Goal: Task Accomplishment & Management: Complete application form

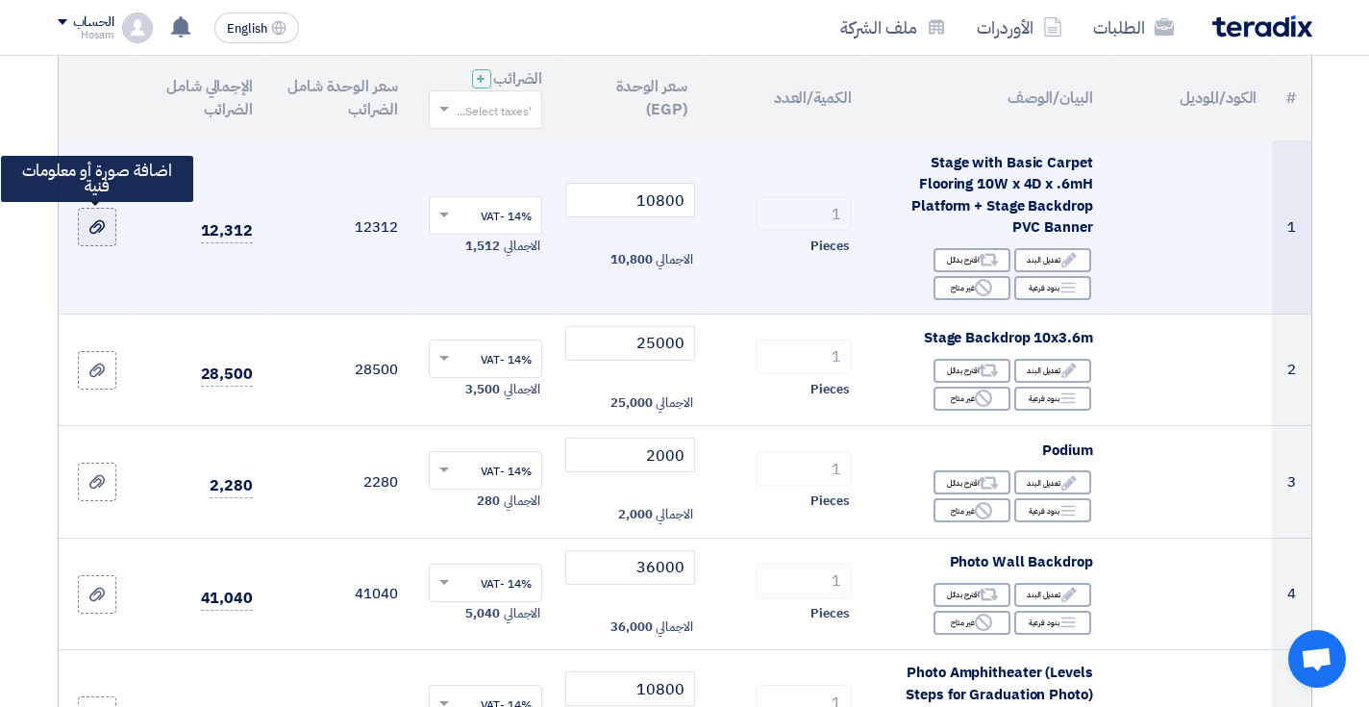
click at [91, 221] on icon at bounding box center [96, 226] width 15 height 15
click at [0, 0] on input "file" at bounding box center [0, 0] width 0 height 0
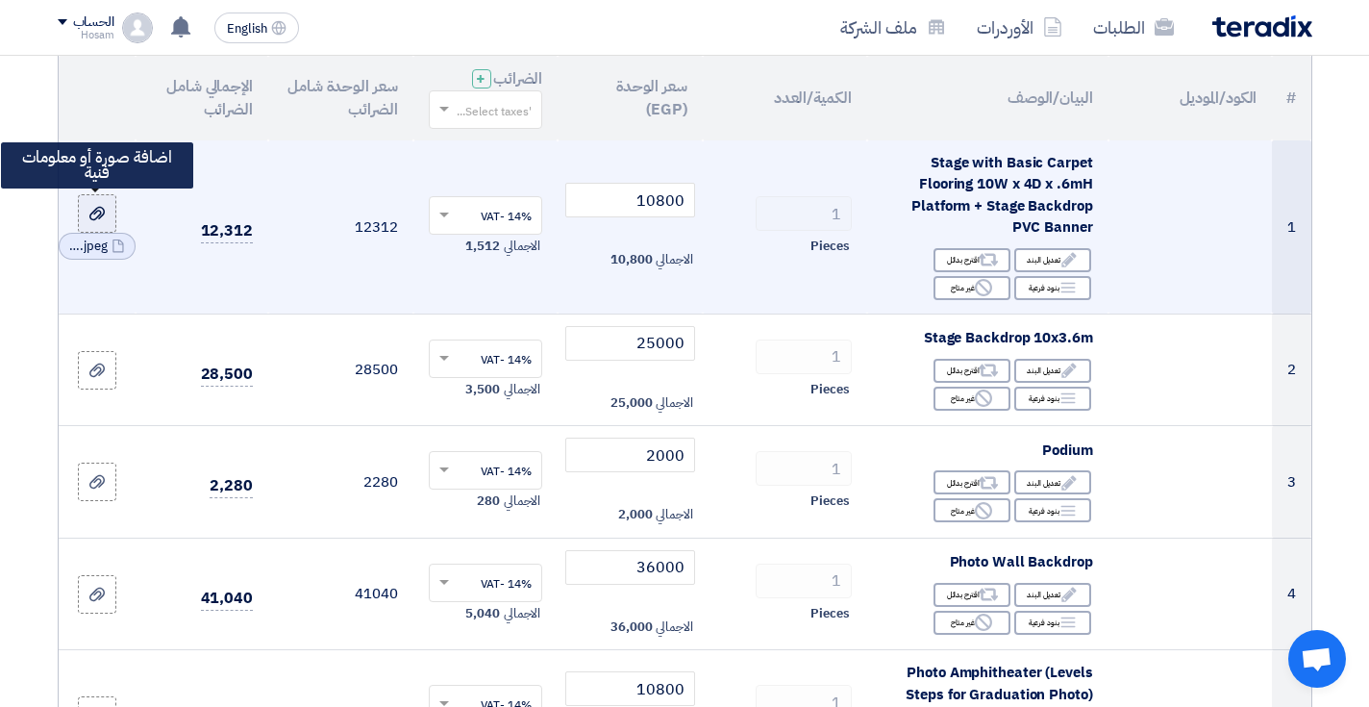
click at [97, 211] on icon at bounding box center [96, 213] width 15 height 15
click at [0, 0] on input "file" at bounding box center [0, 0] width 0 height 0
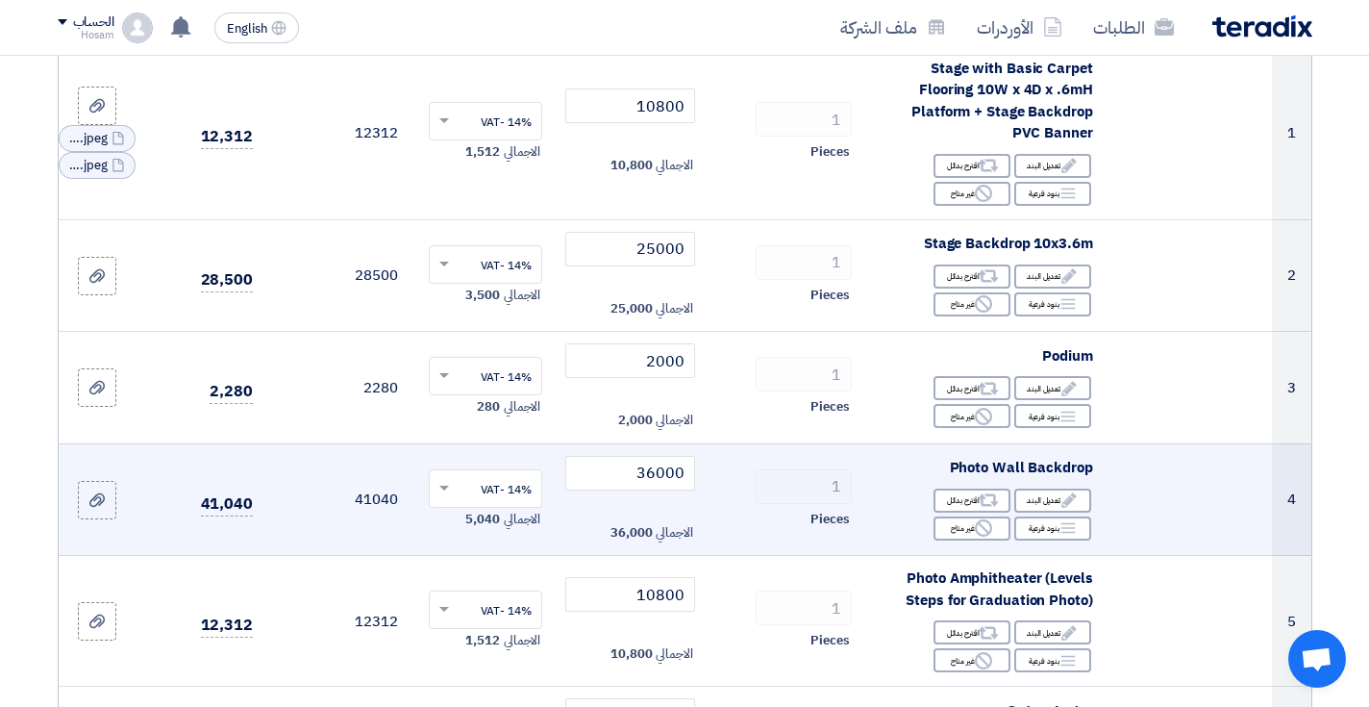
scroll to position [322, 0]
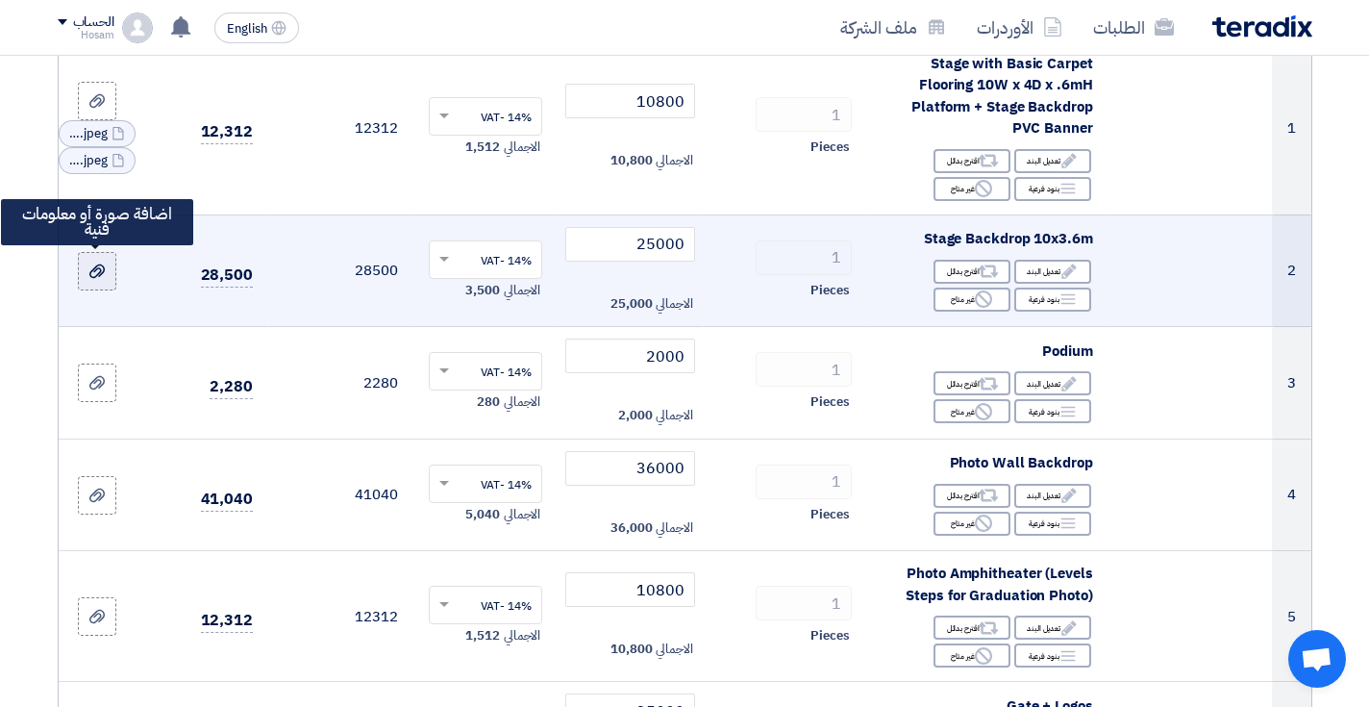
click at [101, 266] on use at bounding box center [96, 270] width 15 height 13
click at [0, 0] on input "file" at bounding box center [0, 0] width 0 height 0
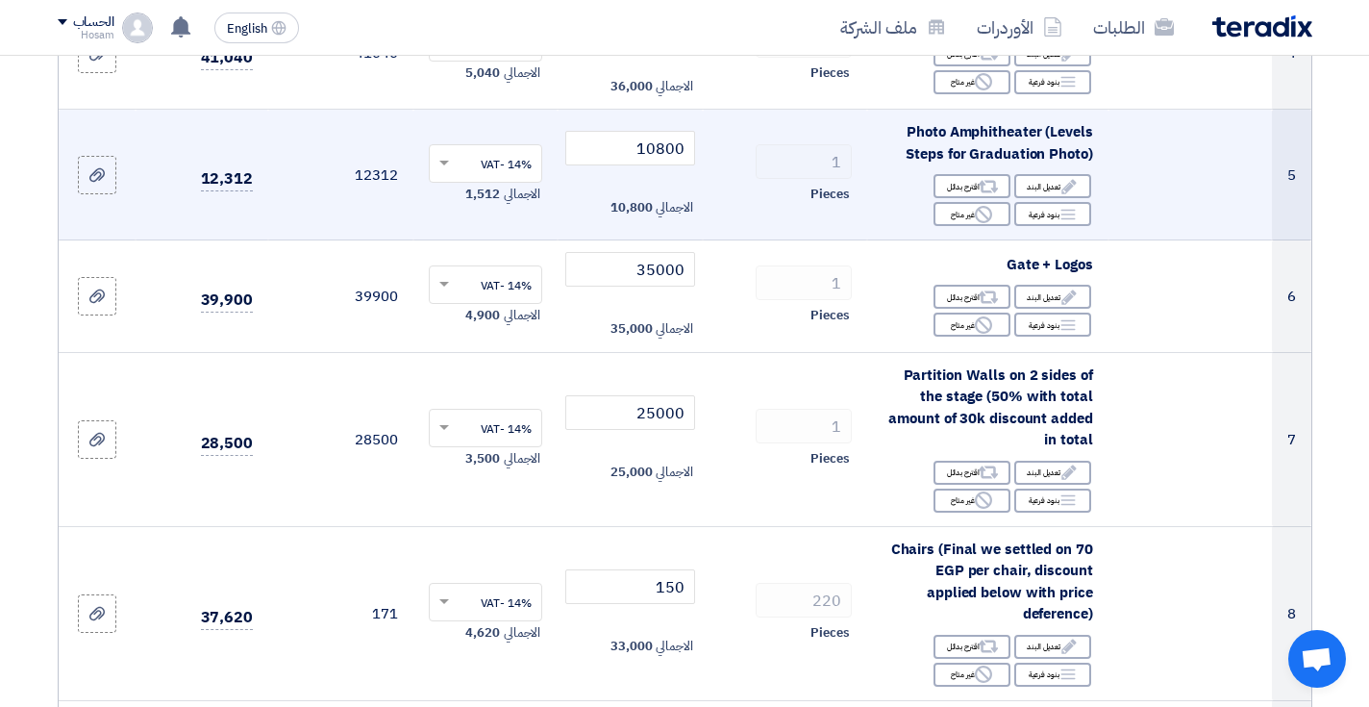
scroll to position [766, 0]
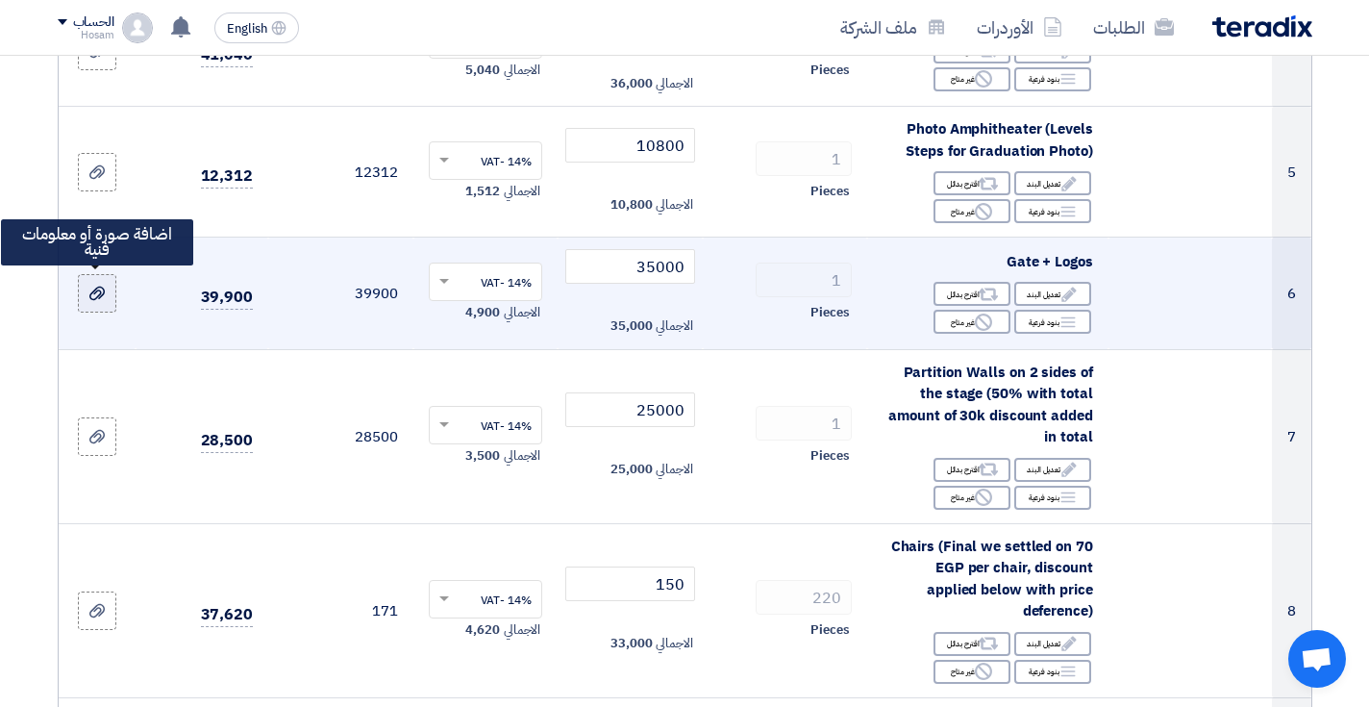
click at [92, 297] on div at bounding box center [96, 294] width 19 height 22
click at [0, 0] on input "file" at bounding box center [0, 0] width 0 height 0
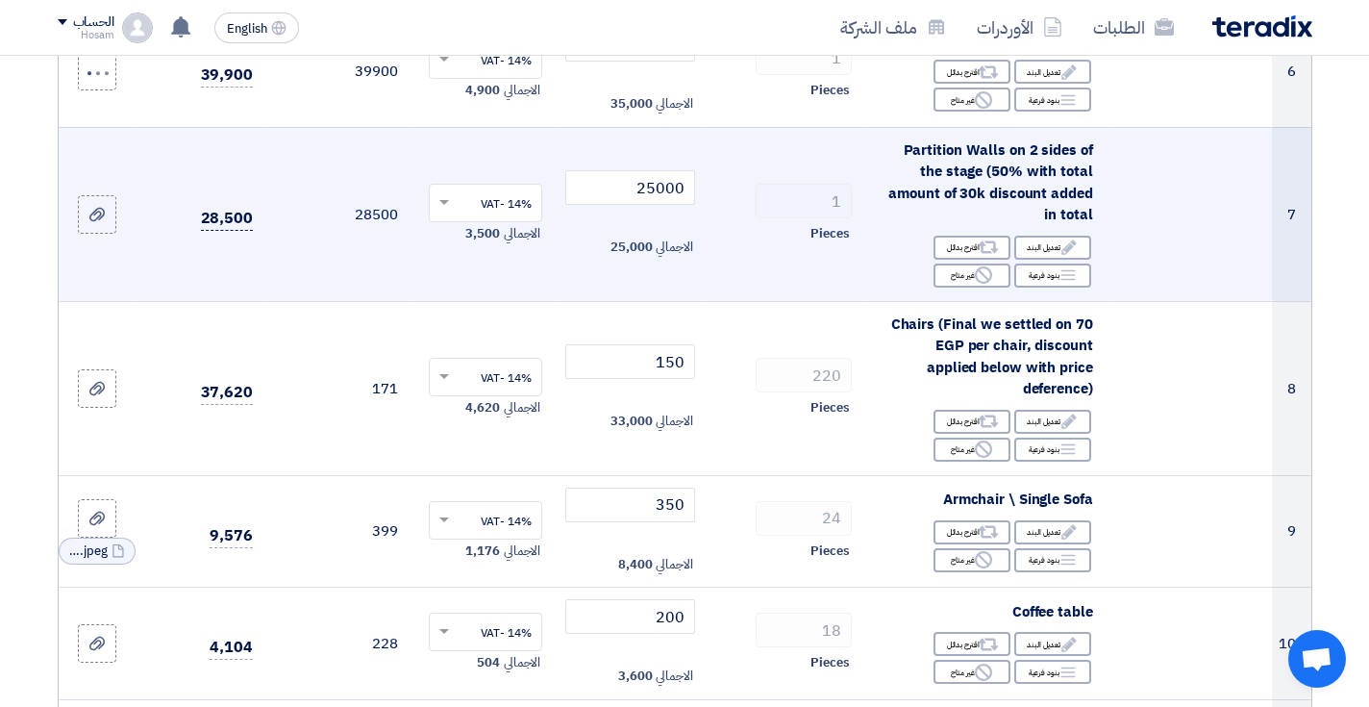
scroll to position [989, 0]
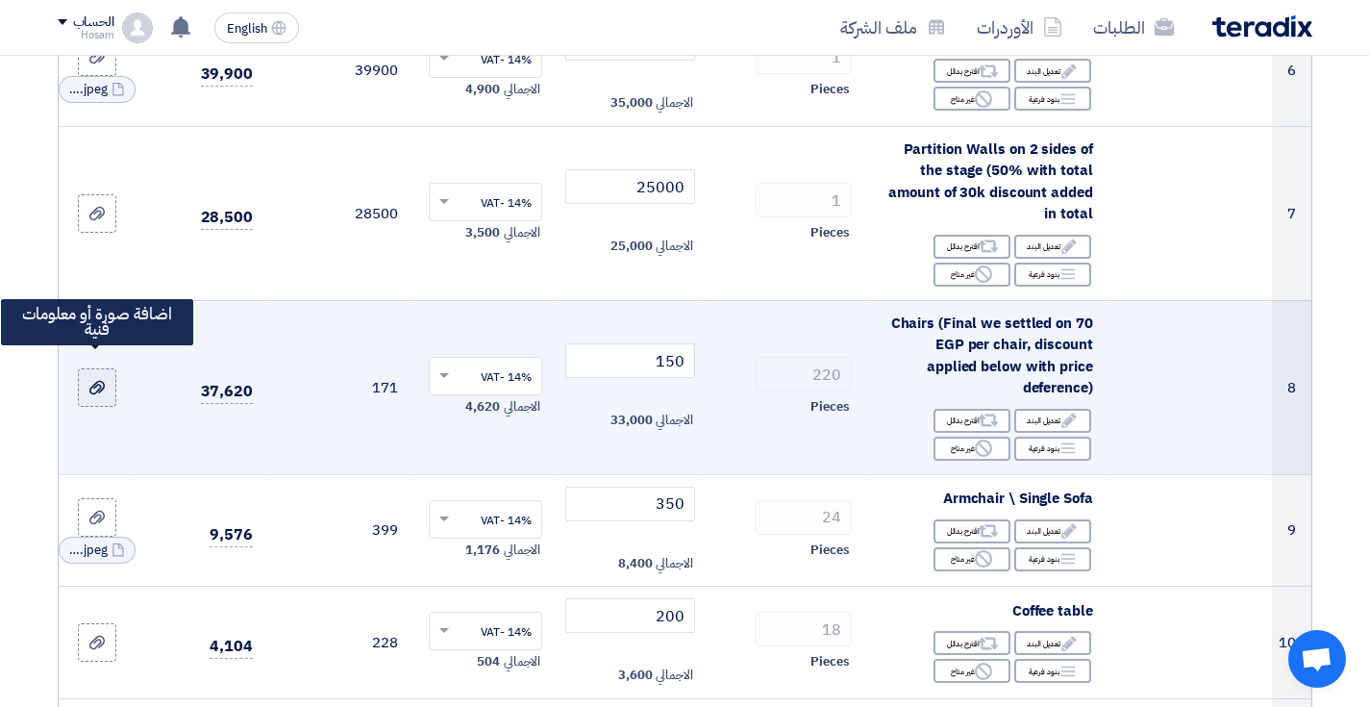
click at [91, 381] on use at bounding box center [96, 387] width 15 height 13
click at [0, 0] on input "file" at bounding box center [0, 0] width 0 height 0
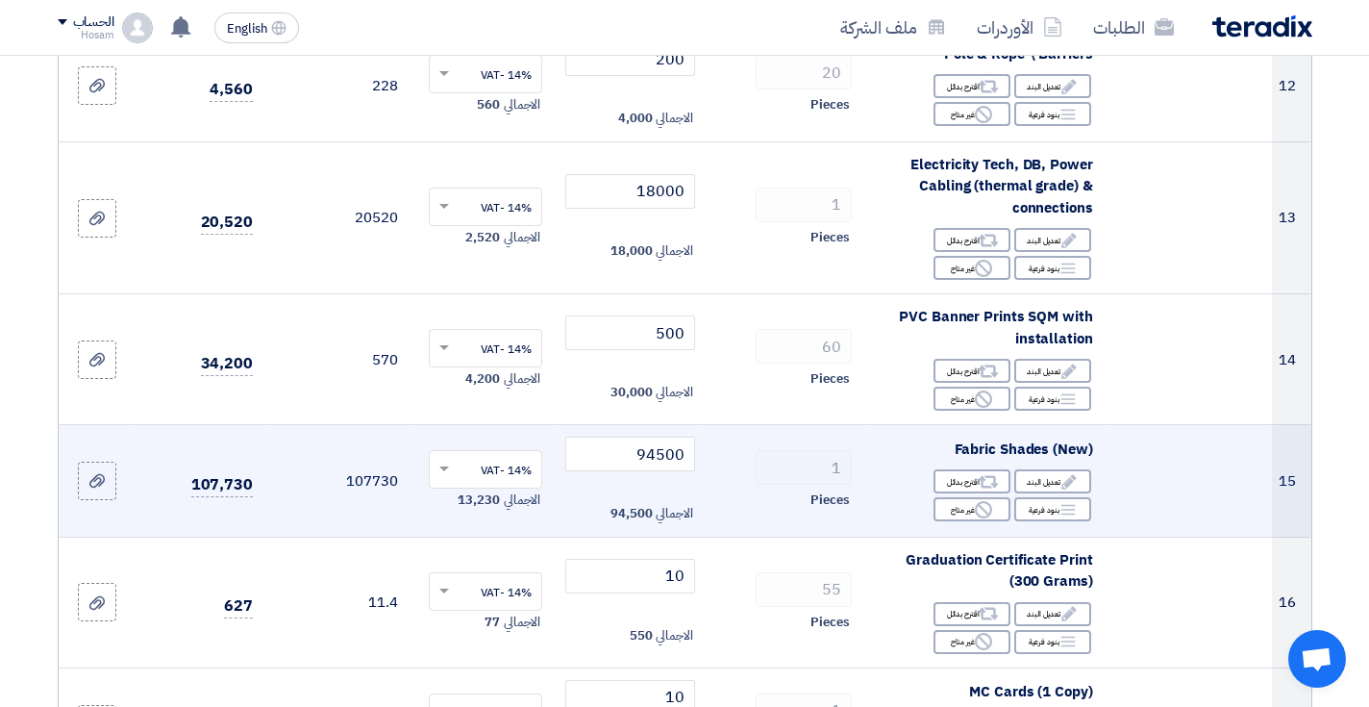
scroll to position [1769, 0]
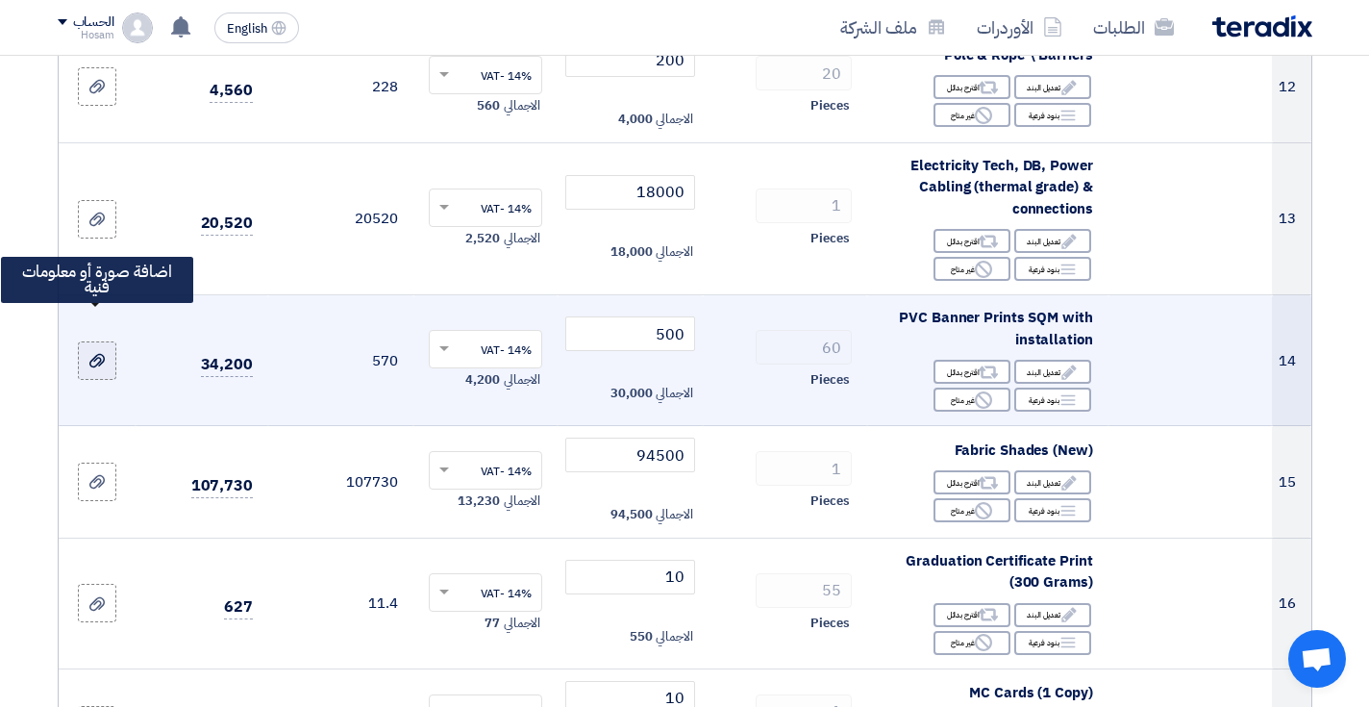
click at [95, 353] on icon at bounding box center [96, 360] width 15 height 15
click at [0, 0] on input "file" at bounding box center [0, 0] width 0 height 0
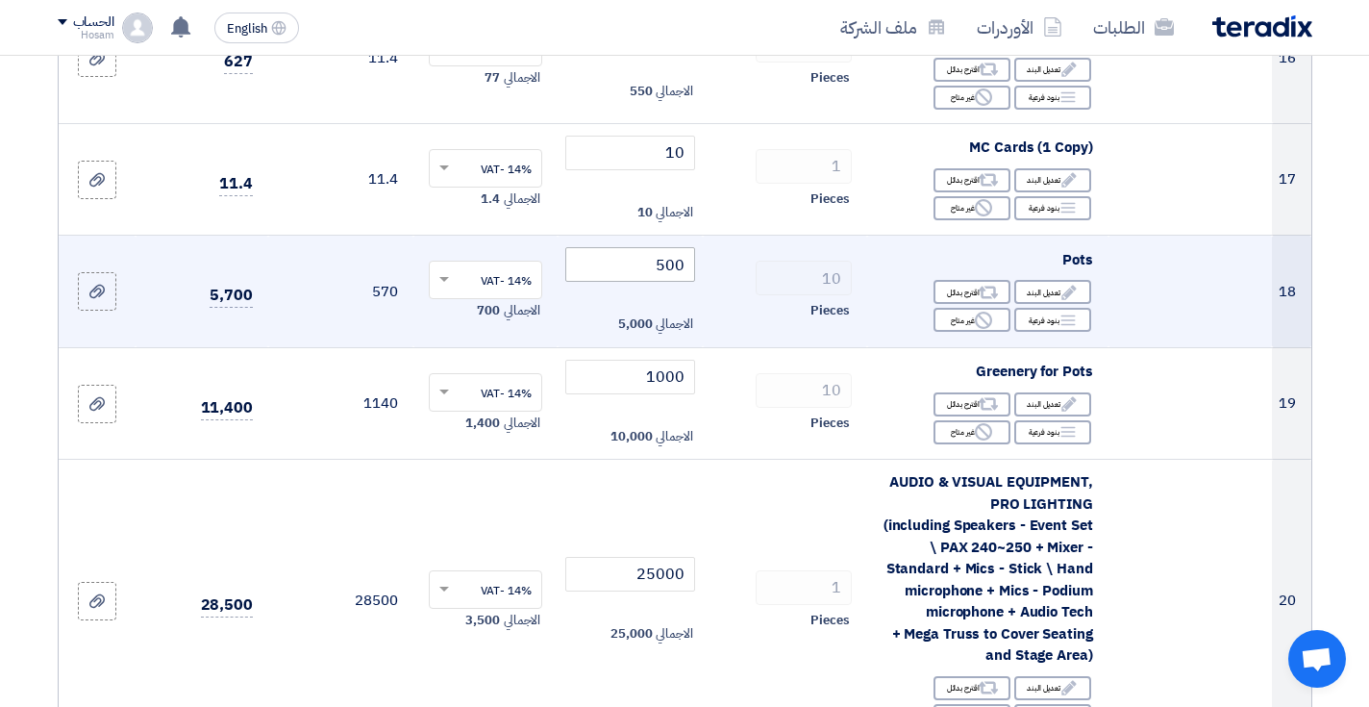
scroll to position [2315, 0]
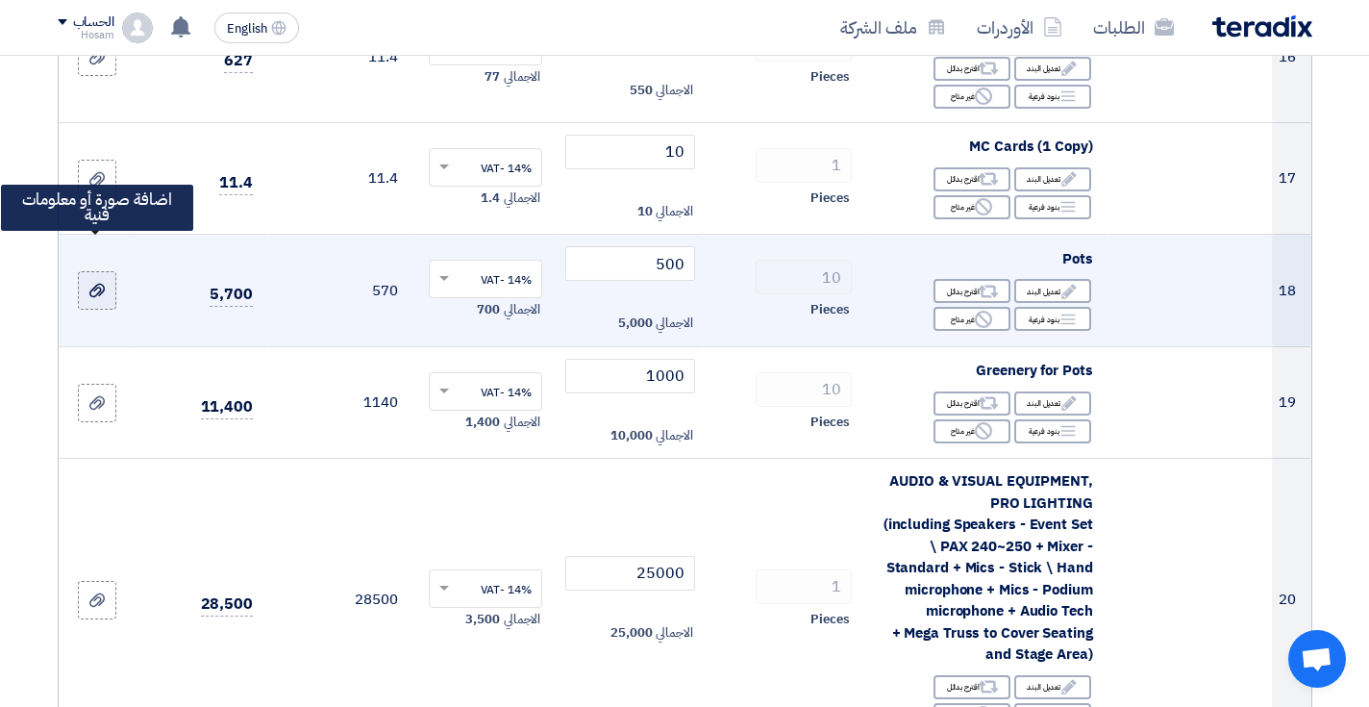
click at [106, 280] on div at bounding box center [96, 291] width 19 height 22
click at [0, 0] on input "file" at bounding box center [0, 0] width 0 height 0
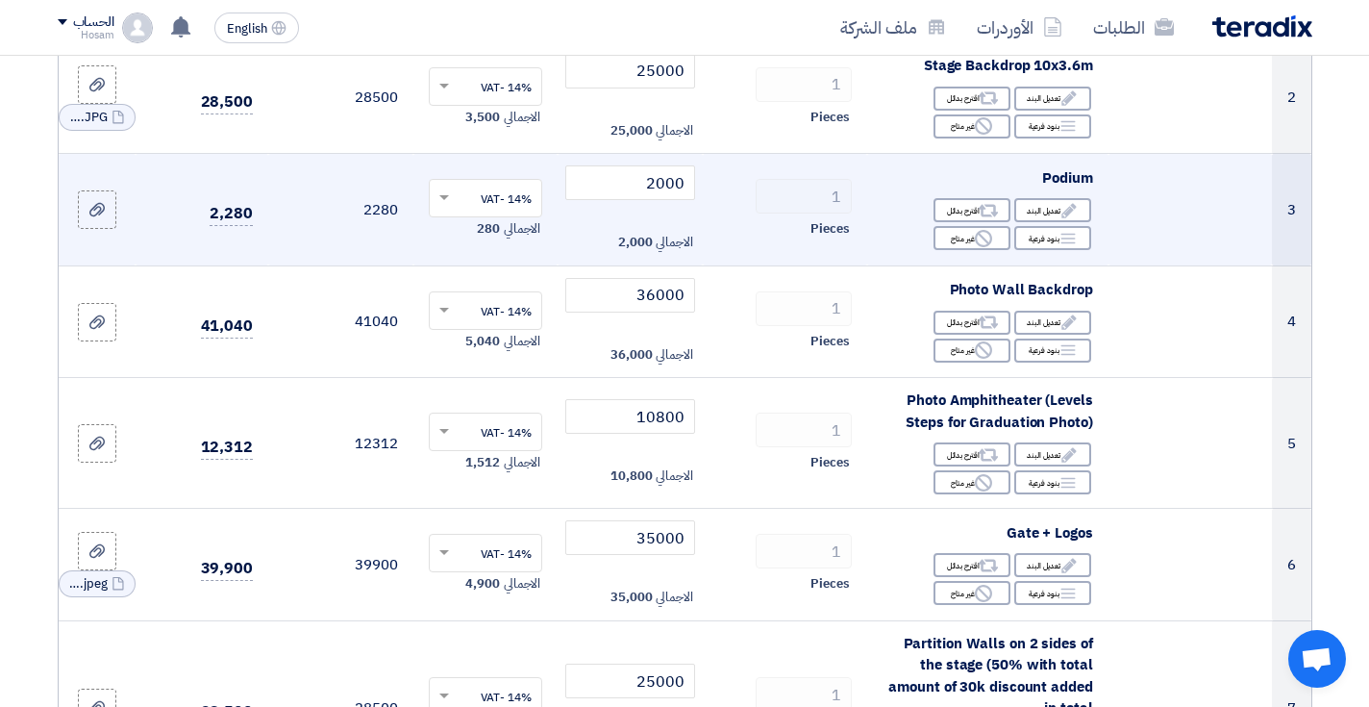
scroll to position [531, 0]
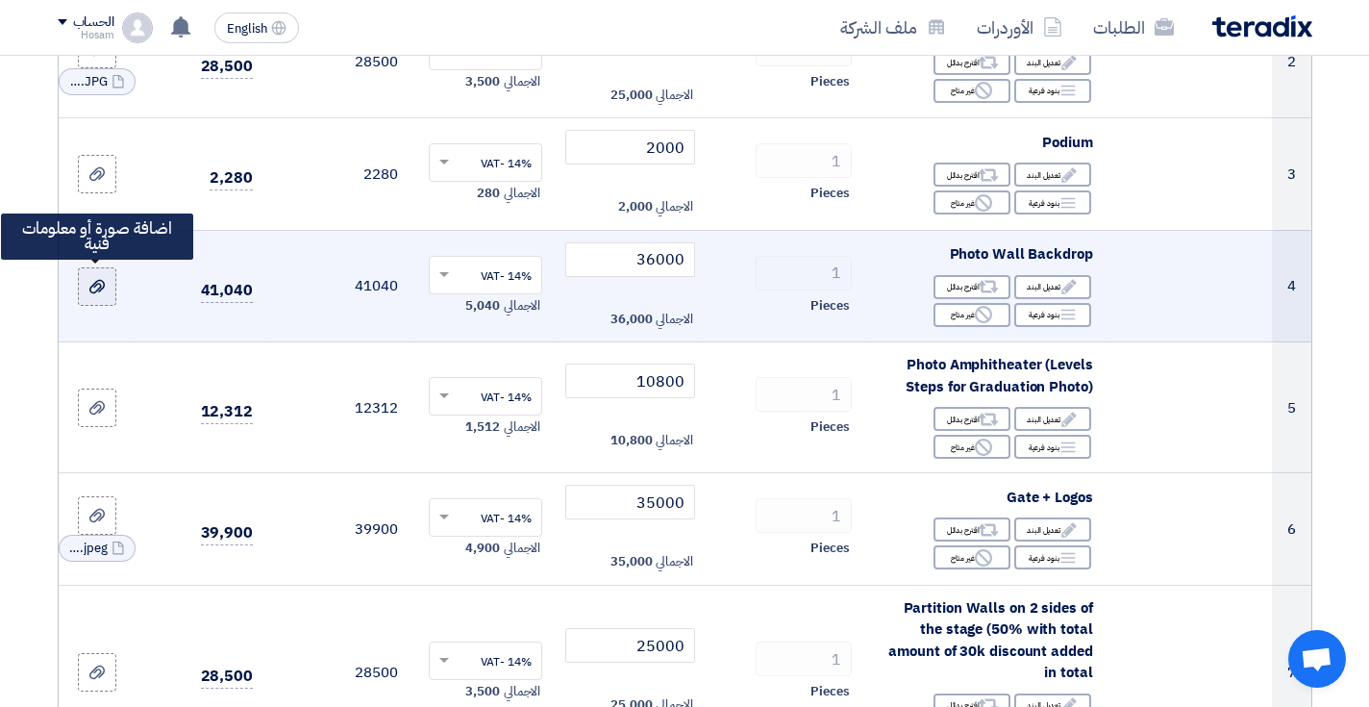
click at [93, 285] on icon at bounding box center [96, 286] width 15 height 15
click at [0, 0] on input "file" at bounding box center [0, 0] width 0 height 0
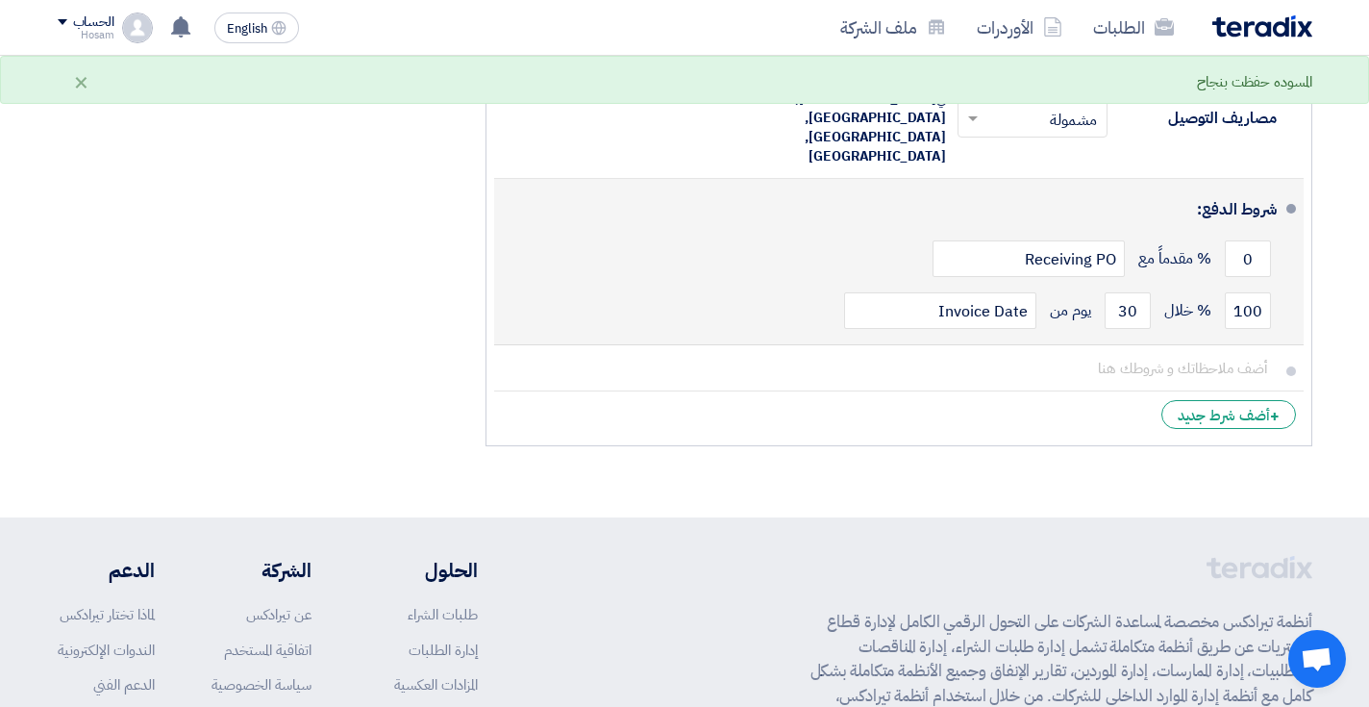
scroll to position [4509, 0]
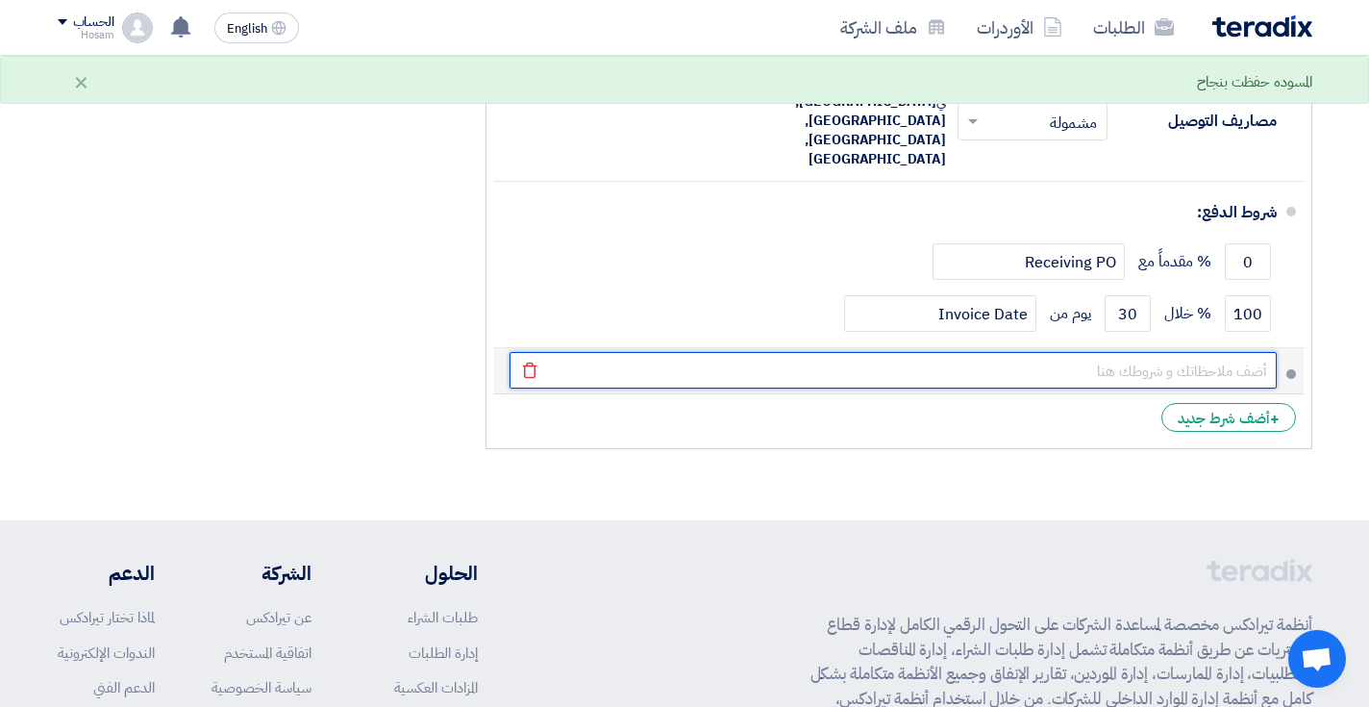
click at [913, 352] on input "text" at bounding box center [892, 370] width 767 height 37
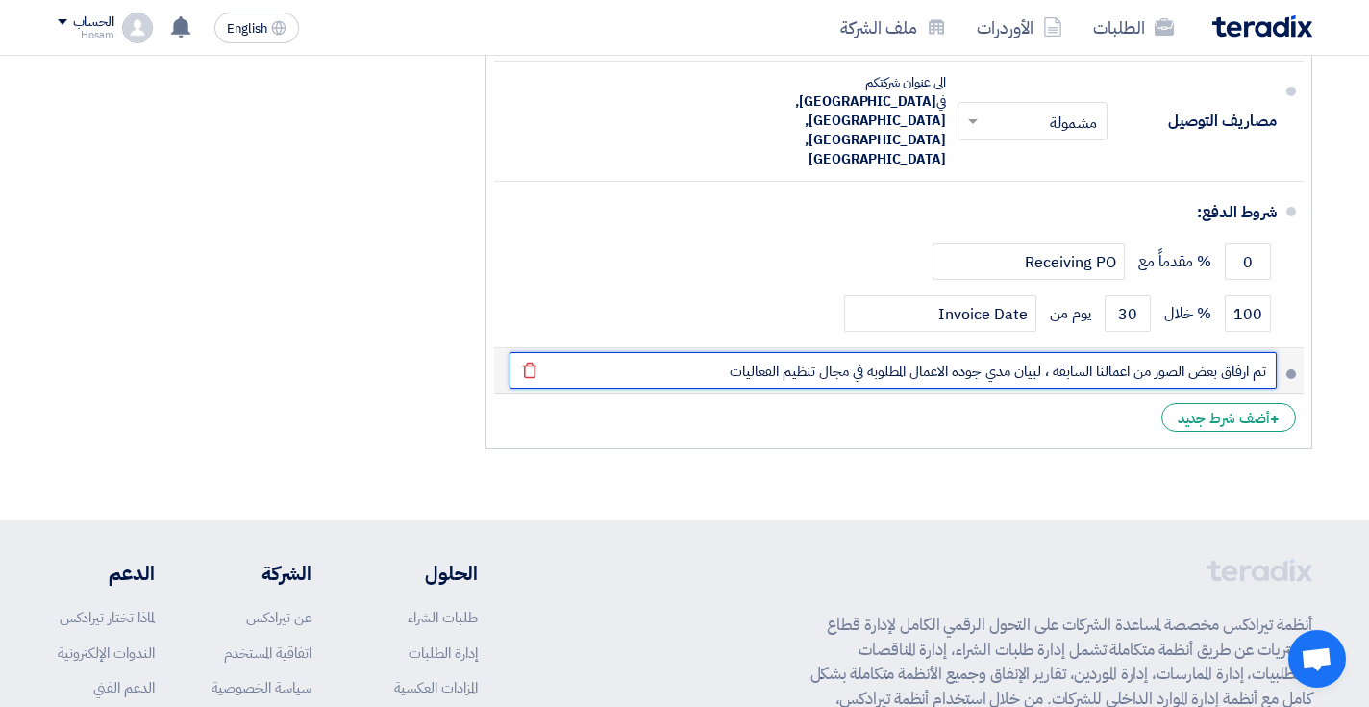
click at [1049, 352] on input "تم ارفاق بعض الصور من اعمالنا السابقه ، لبيان مدي جوده الاعمال المطلوبه في مجال…" at bounding box center [892, 370] width 767 height 37
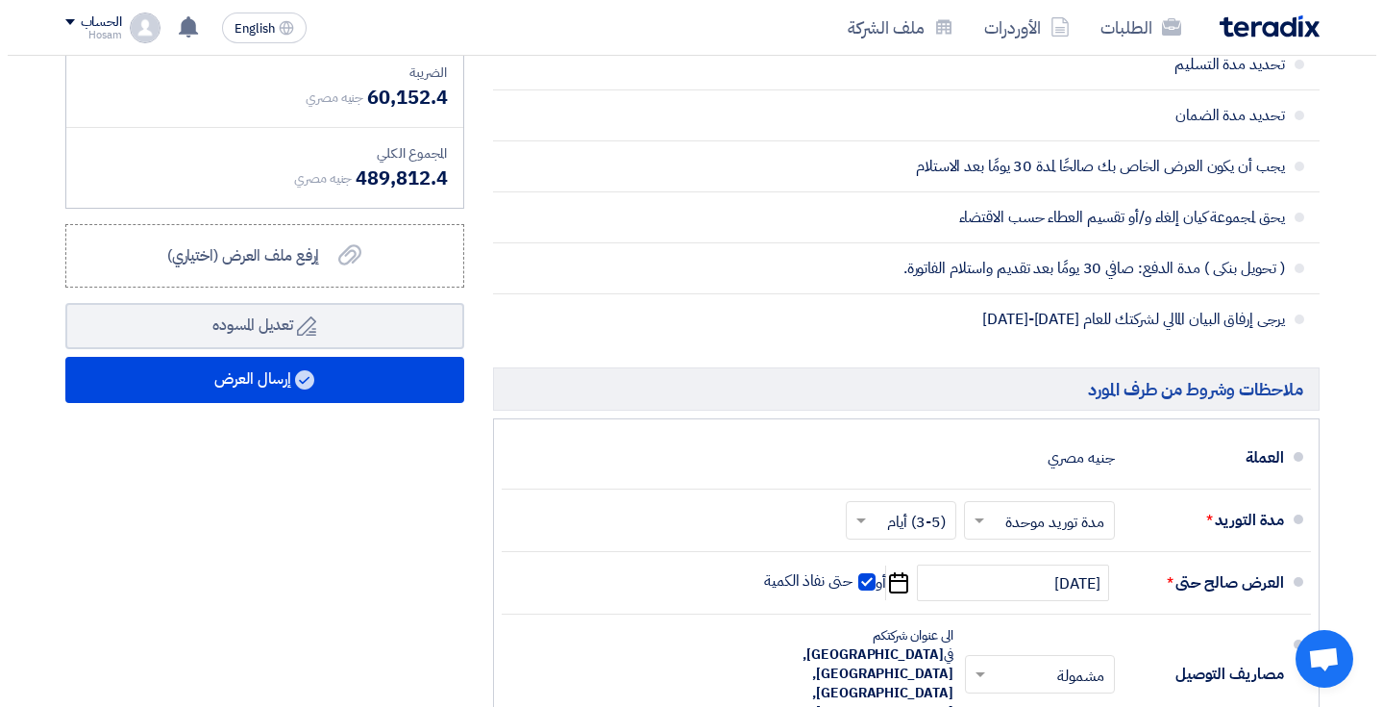
scroll to position [3955, 0]
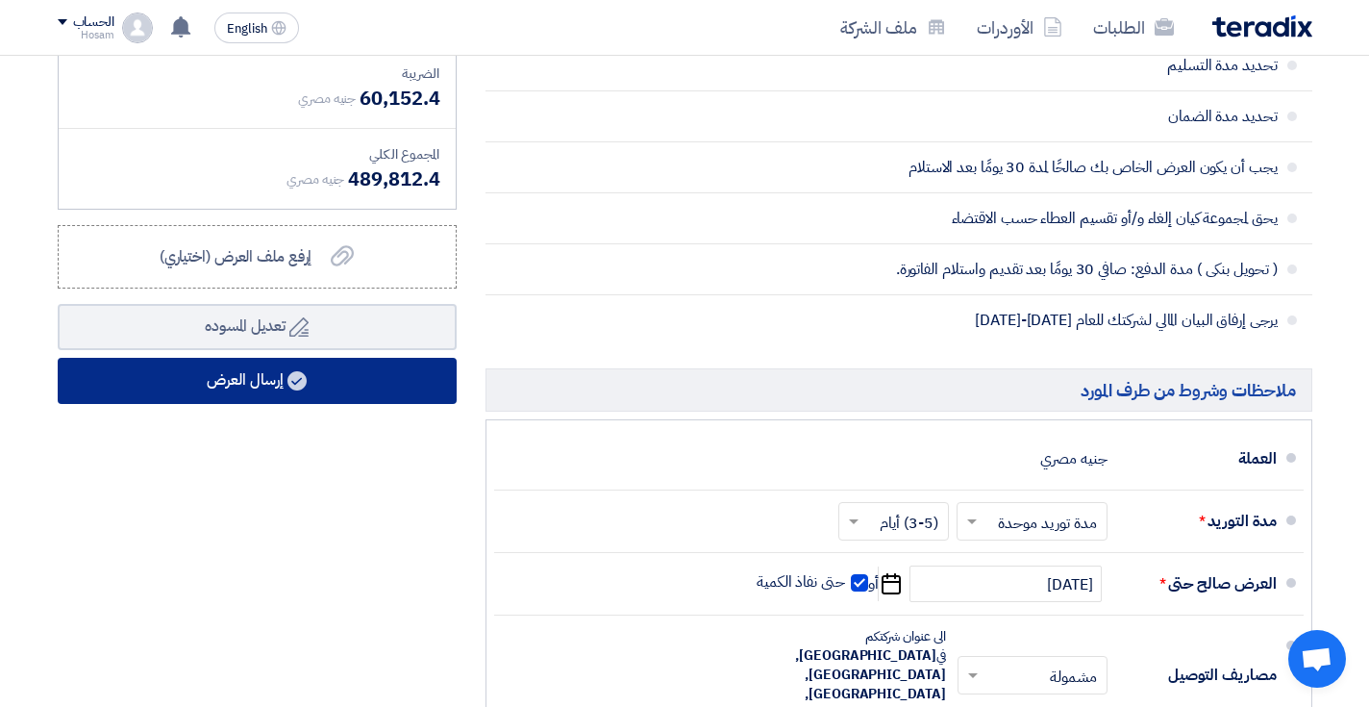
type input "تم ارفاق بعض الصور من اعمالنا السابقه ، كما تم ارسال بعض الفيديوهات عبر تطبيق ا…"
click at [374, 358] on button "إرسال العرض" at bounding box center [257, 381] width 399 height 46
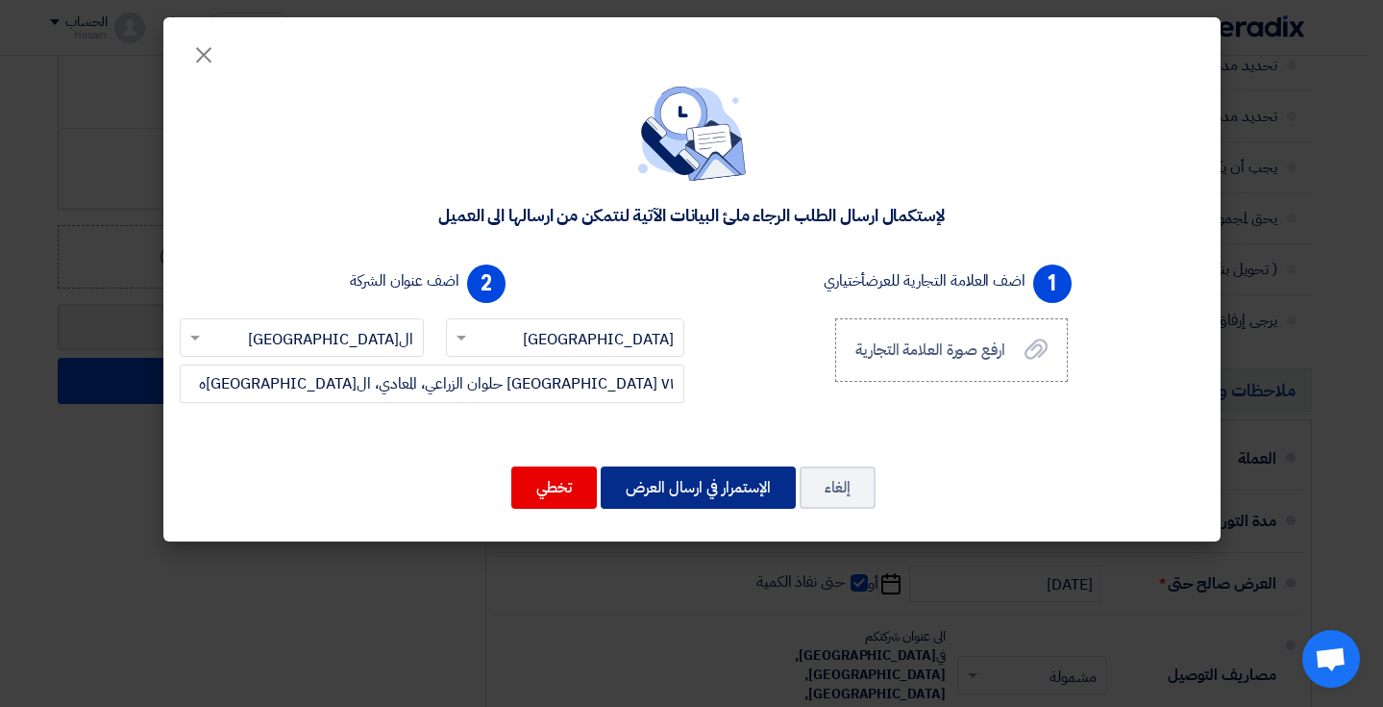
click at [727, 484] on button "الإستمرار في ارسال العرض" at bounding box center [698, 487] width 195 height 42
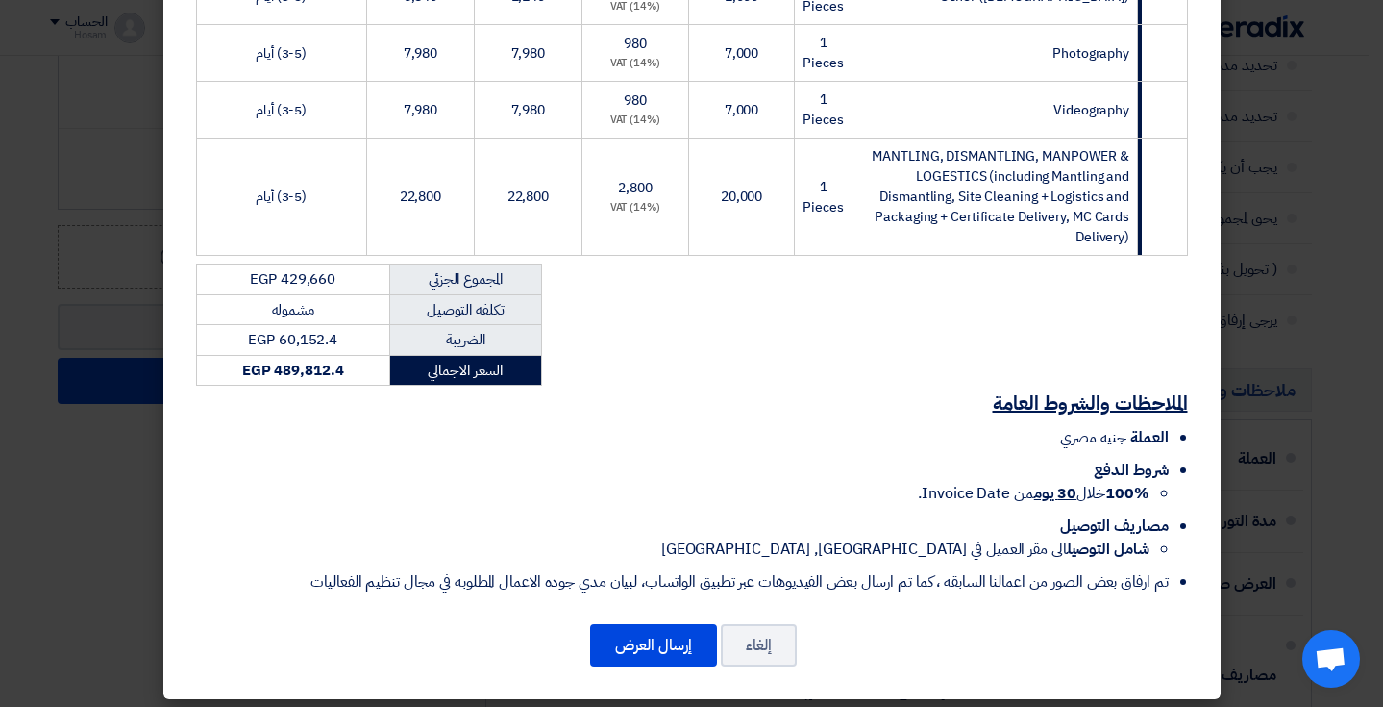
scroll to position [1735, 0]
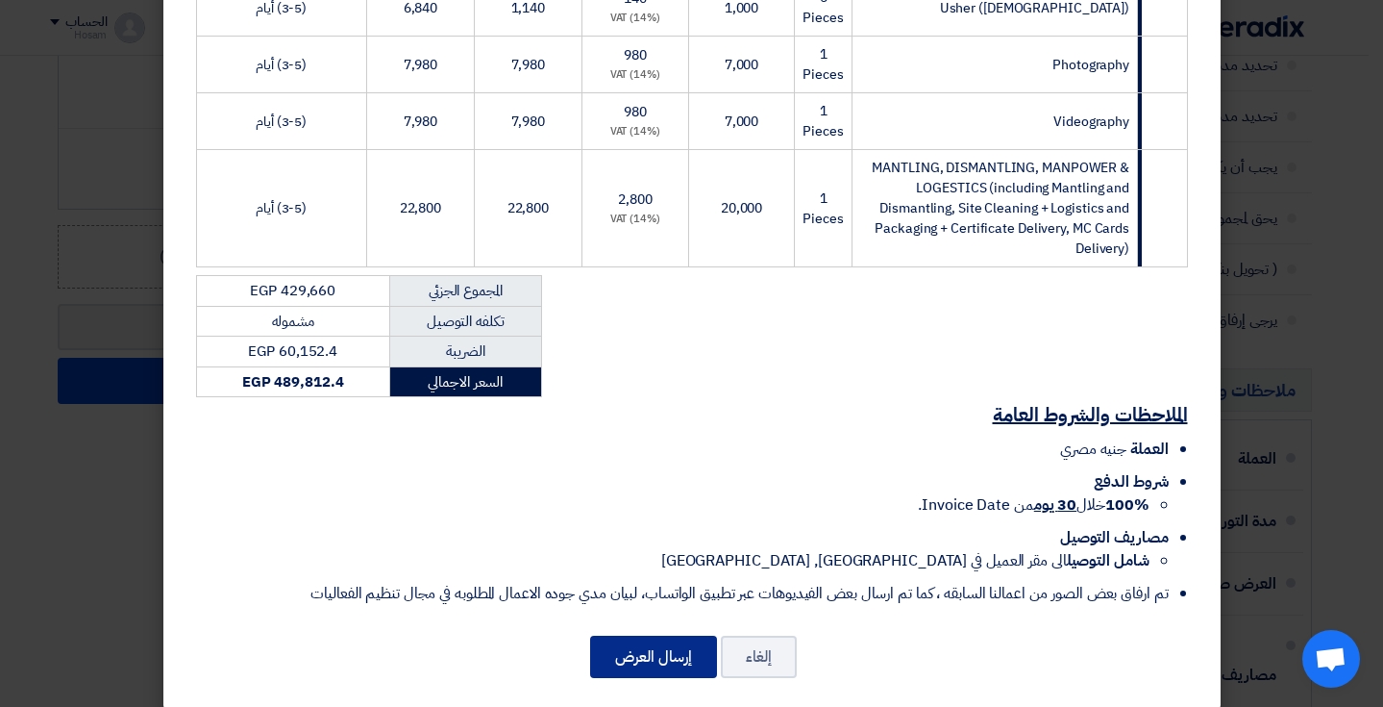
click at [661, 635] on button "إرسال العرض" at bounding box center [653, 656] width 127 height 42
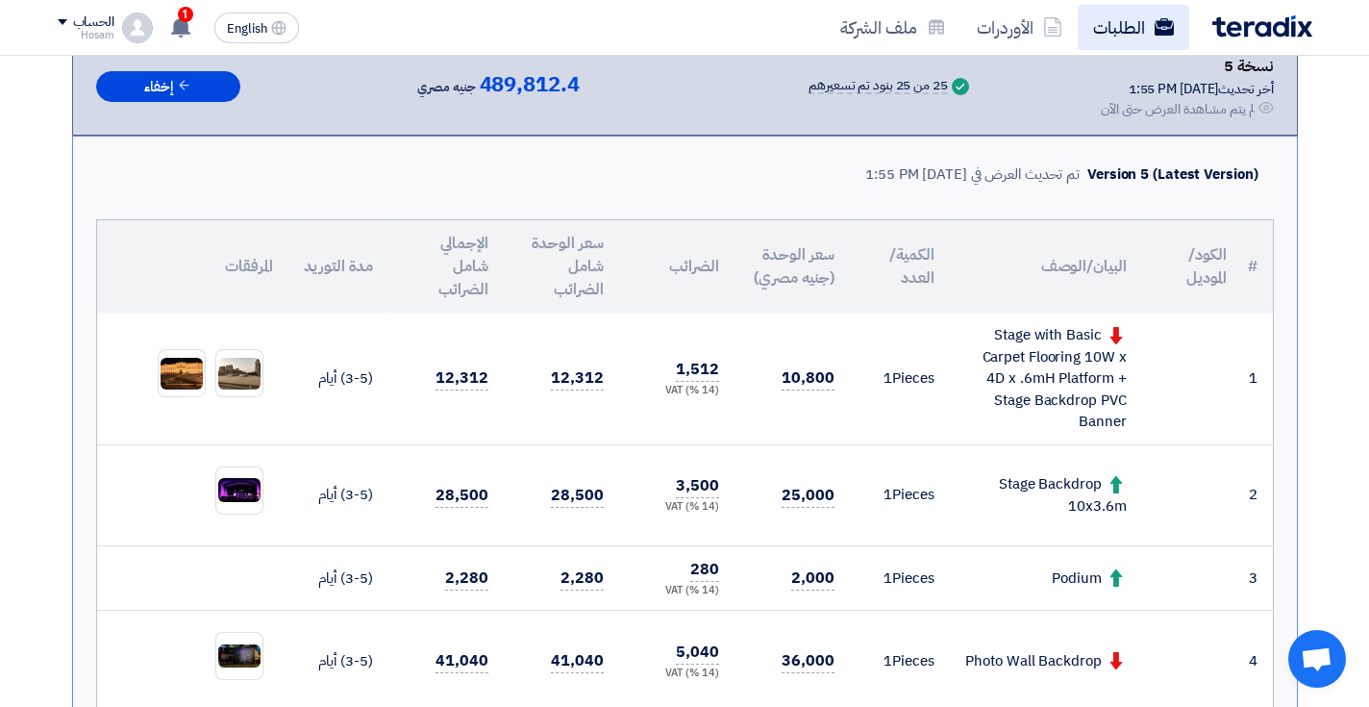
scroll to position [202, 0]
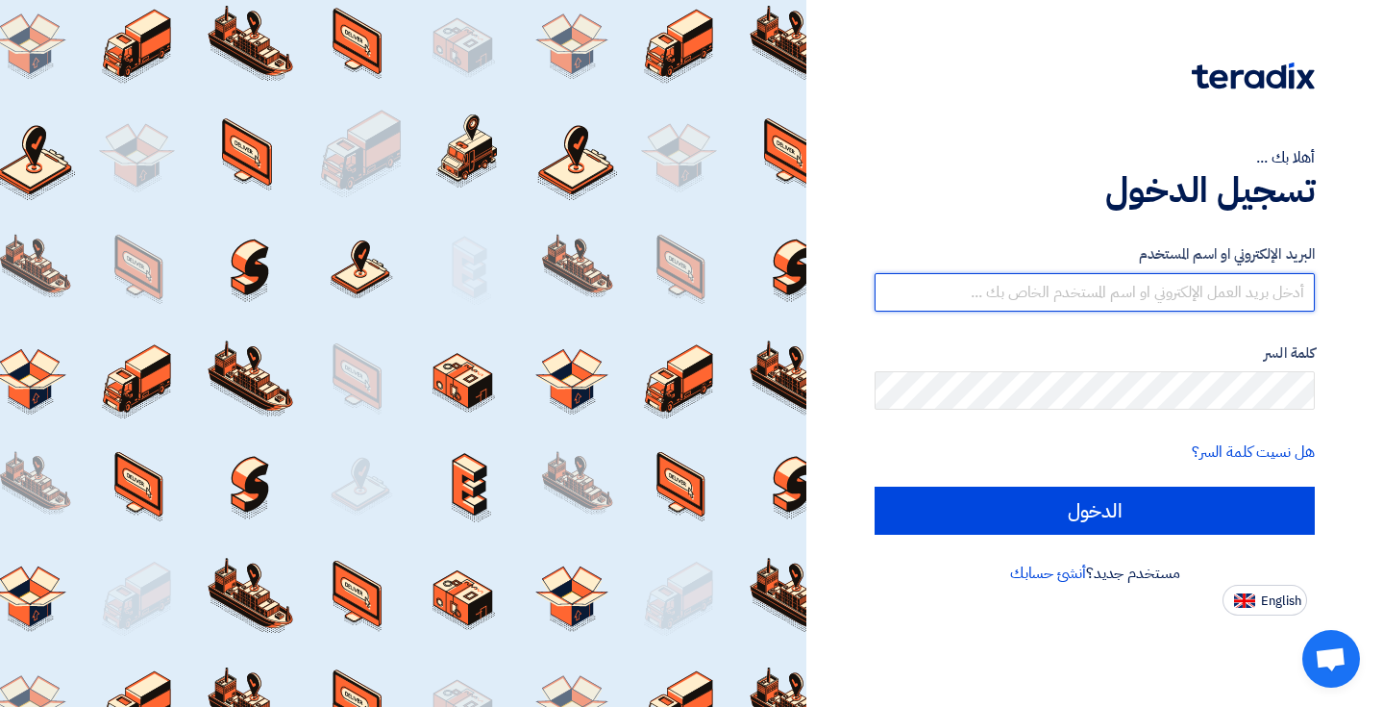
type input "[EMAIL_ADDRESS][DOMAIN_NAME]"
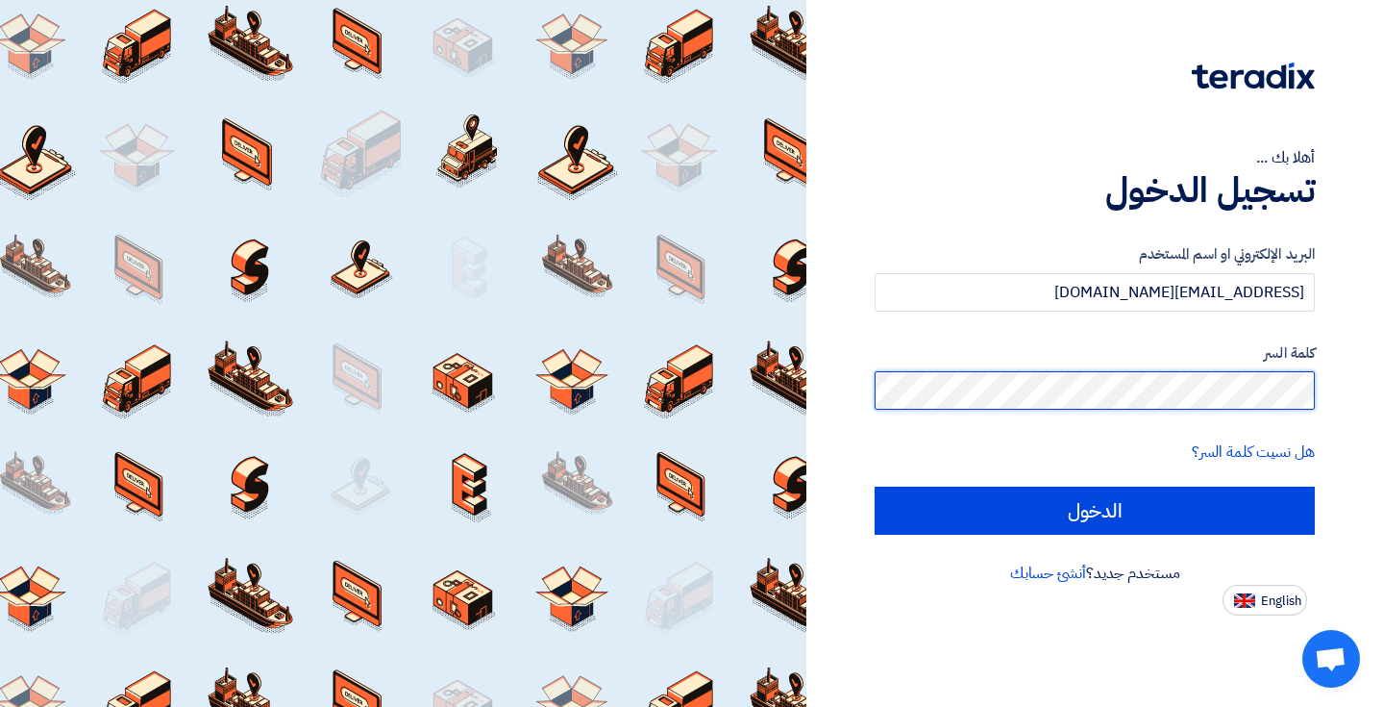
click at [1095, 509] on input "الدخول" at bounding box center [1095, 510] width 440 height 48
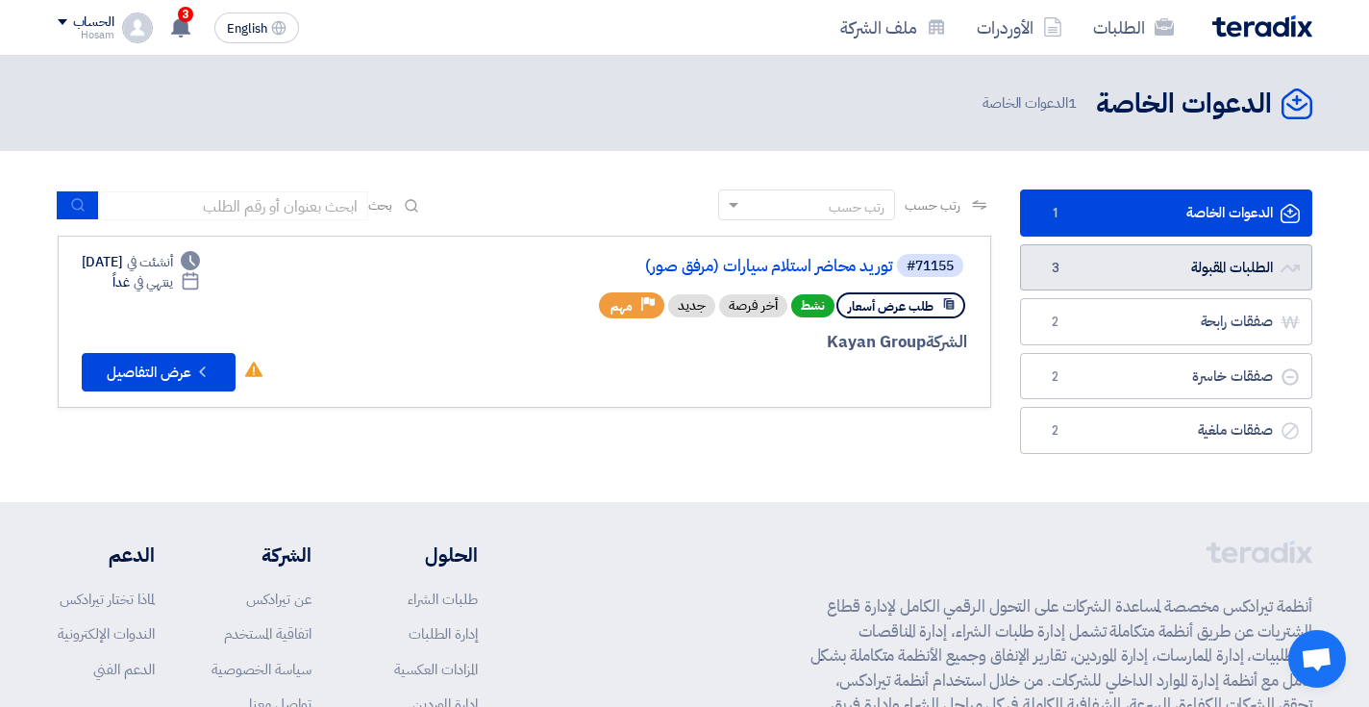
click at [1168, 272] on link "الطلبات المقبولة الطلبات المقبولة 3" at bounding box center [1166, 267] width 292 height 47
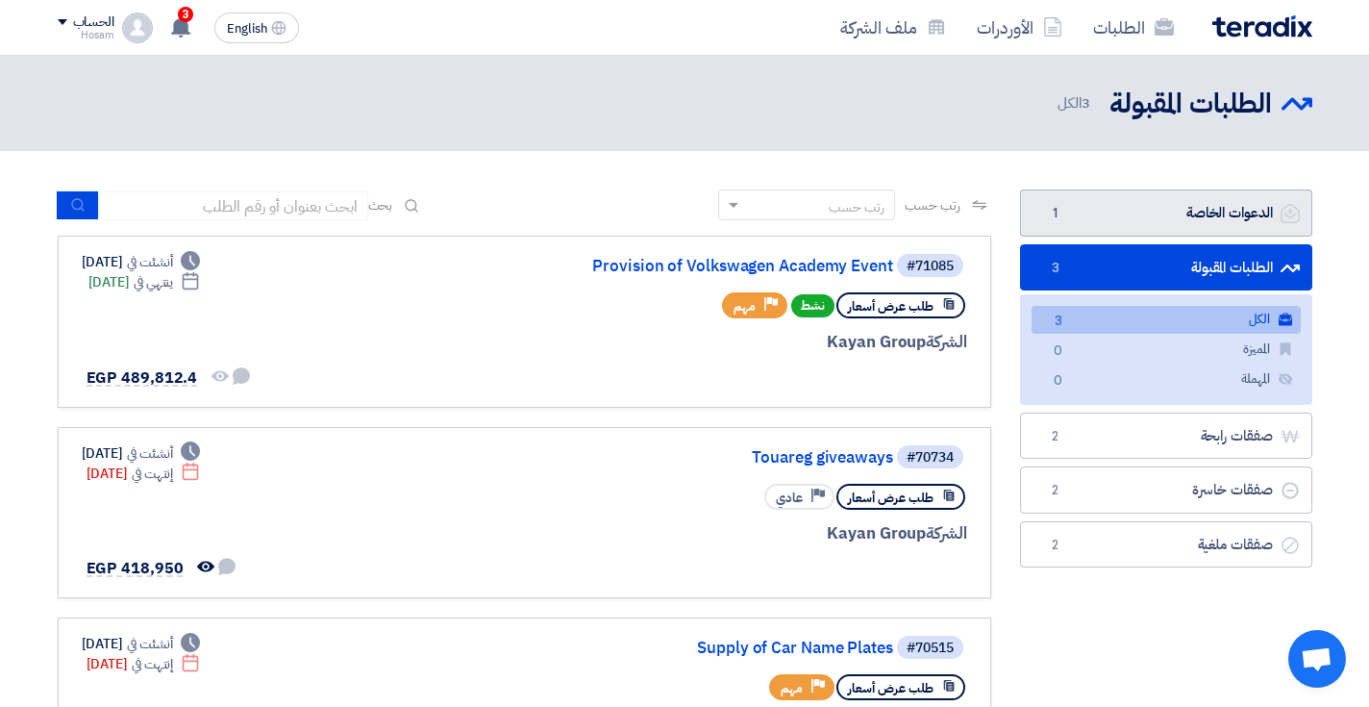
click at [1161, 212] on link "الدعوات الخاصة الدعوات الخاصة 1" at bounding box center [1166, 212] width 292 height 47
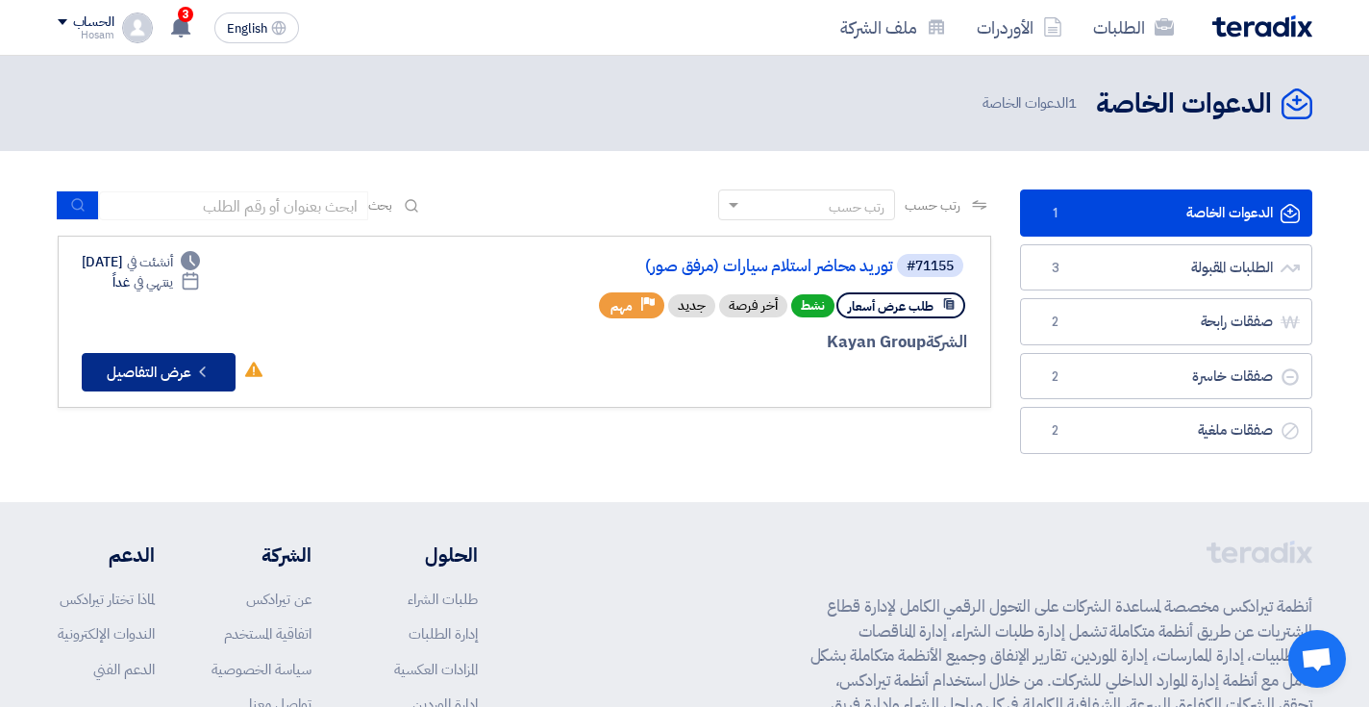
click at [169, 373] on button "Check details عرض التفاصيل" at bounding box center [159, 372] width 154 height 38
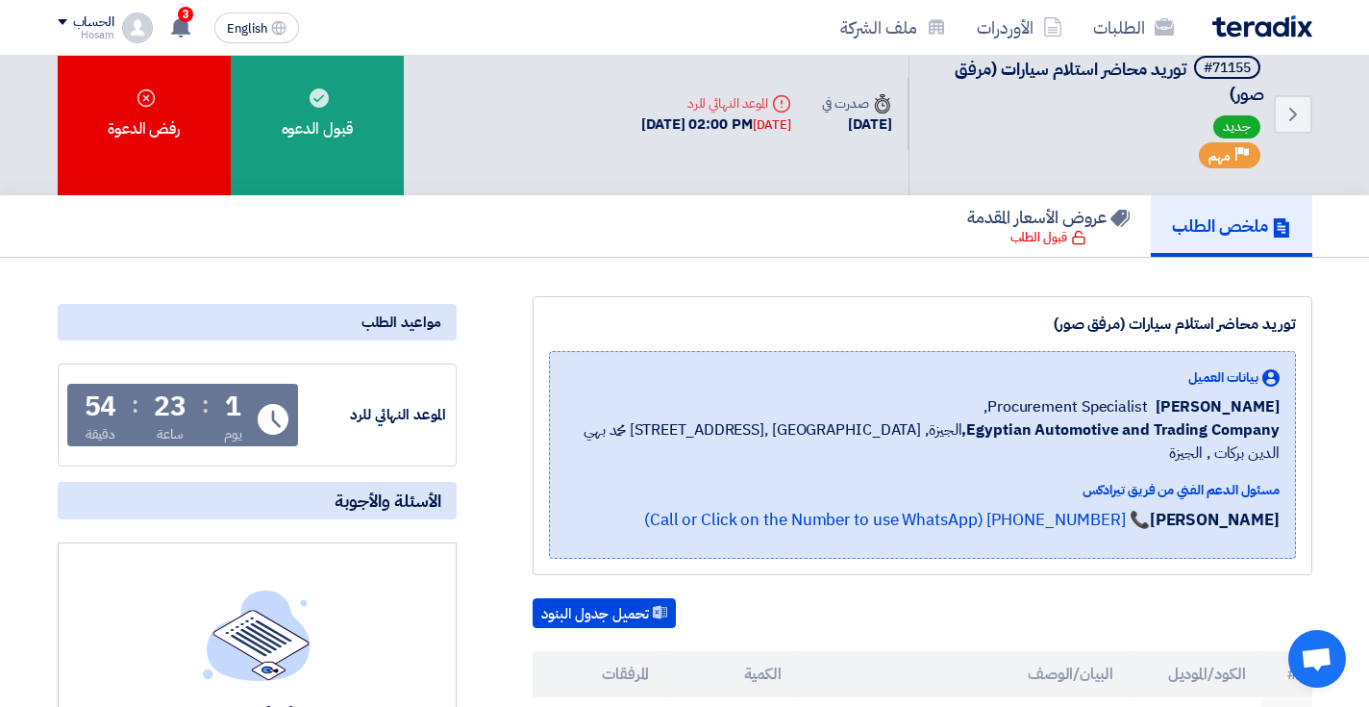
scroll to position [36, 0]
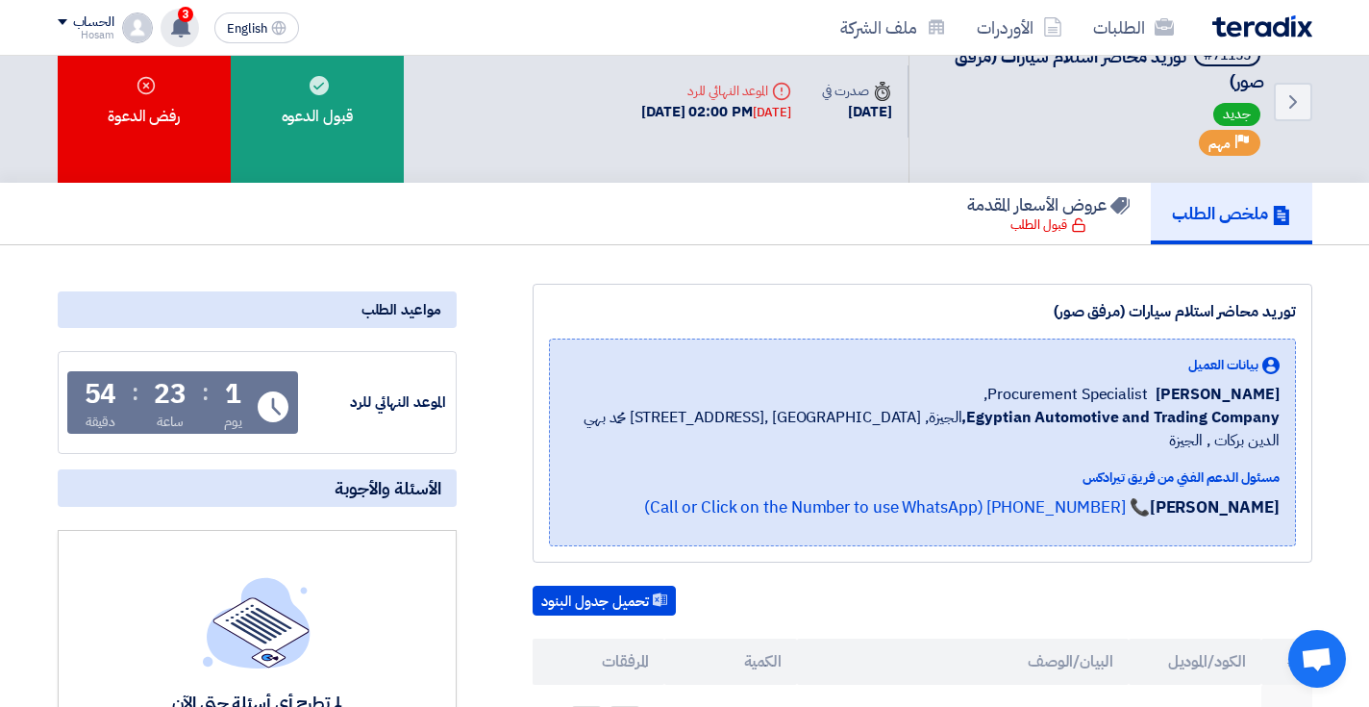
click at [185, 24] on use at bounding box center [180, 26] width 19 height 21
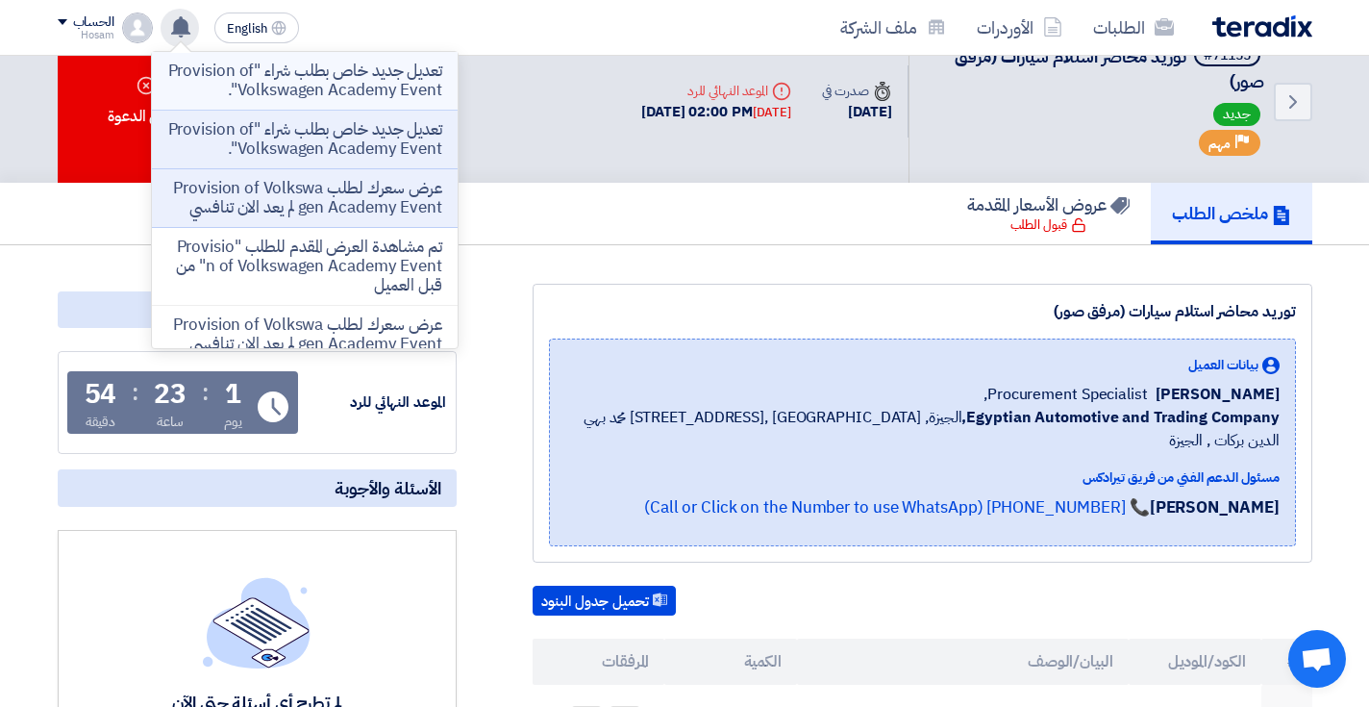
click at [324, 75] on p "تعديل جديد خاص بطلب شراء "Provision of Volkswagen Academy Event"." at bounding box center [304, 81] width 275 height 38
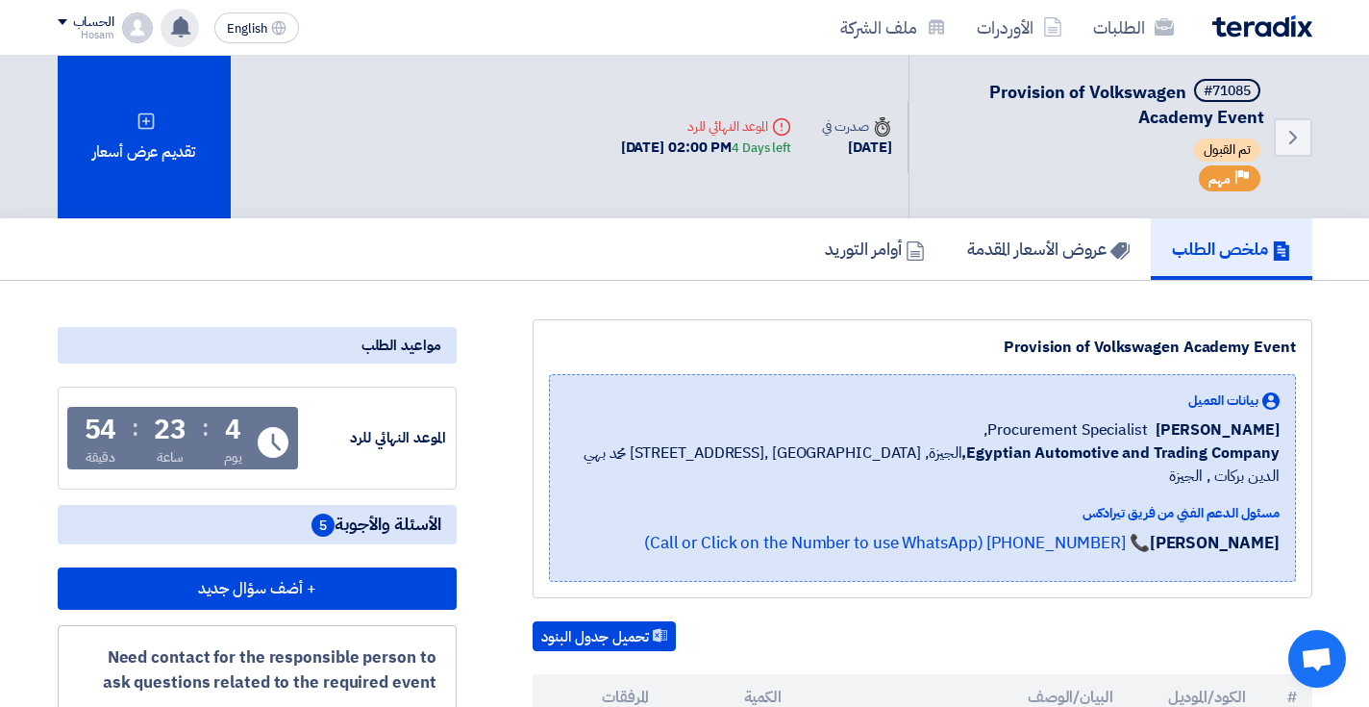
scroll to position [0, 0]
